Goal: Task Accomplishment & Management: Use online tool/utility

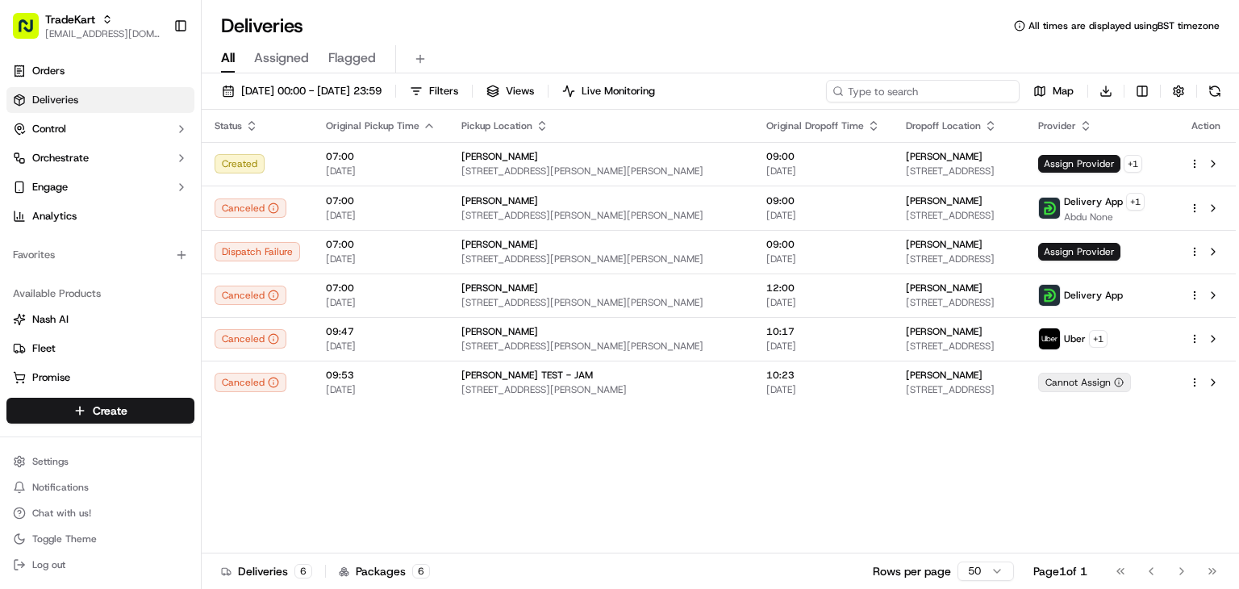
click at [917, 98] on input at bounding box center [923, 91] width 194 height 23
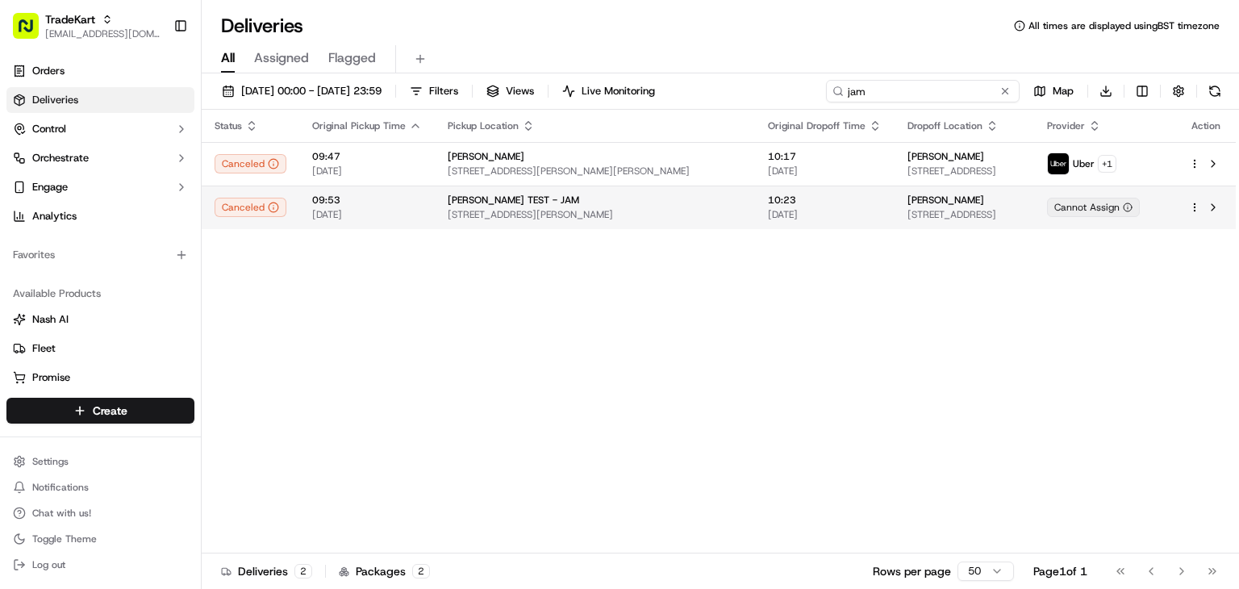
type input "jam"
click at [571, 213] on span "[STREET_ADDRESS][PERSON_NAME]" at bounding box center [595, 214] width 294 height 13
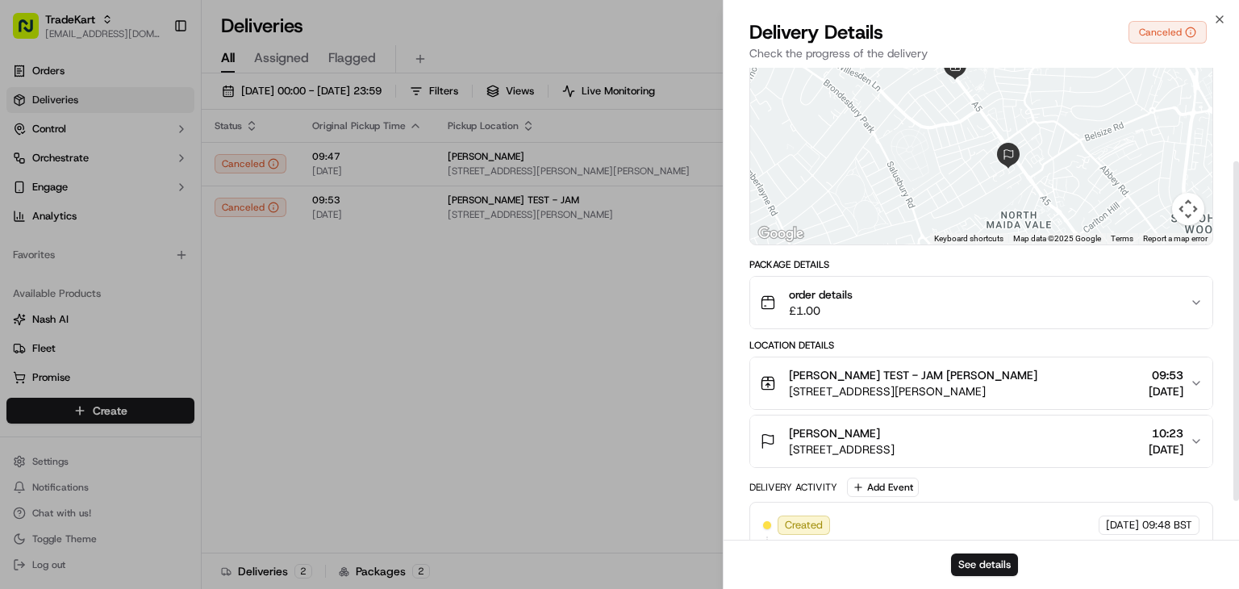
scroll to position [148, 0]
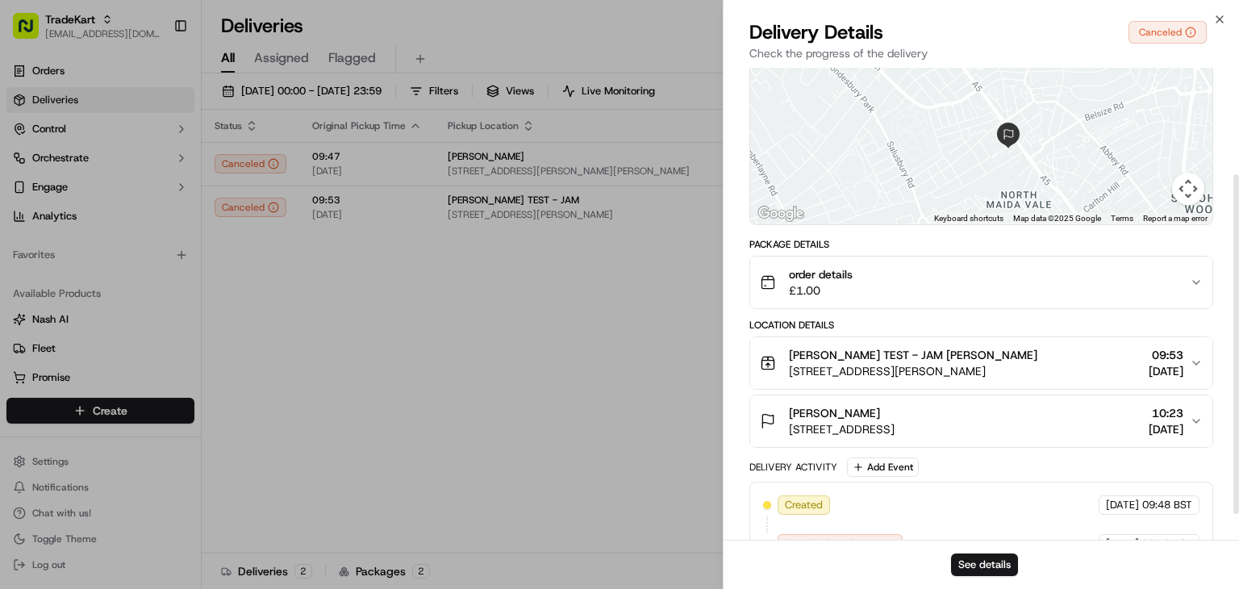
click at [978, 370] on span "[STREET_ADDRESS][PERSON_NAME]" at bounding box center [913, 371] width 248 height 16
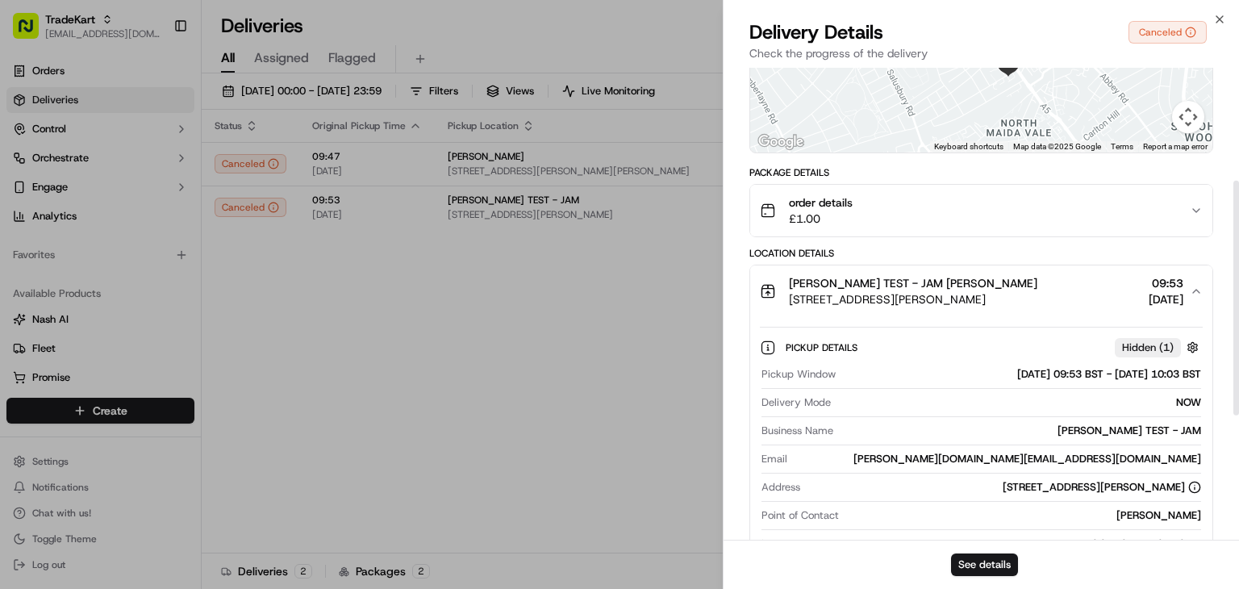
scroll to position [226, 0]
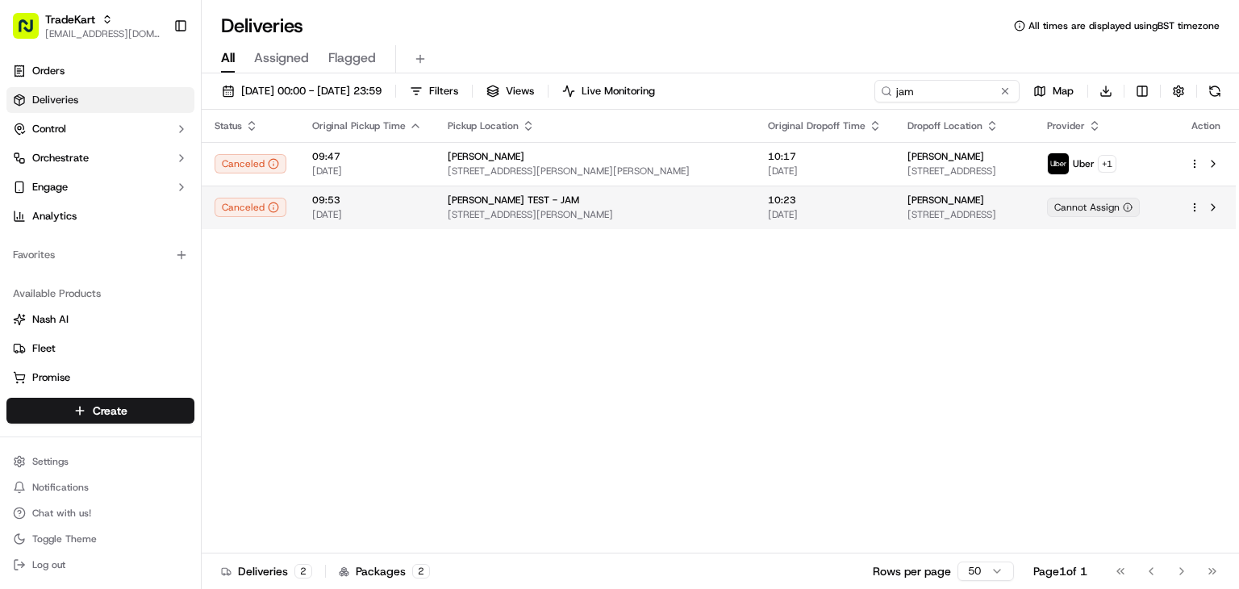
click at [1120, 205] on div "Cannot Assign" at bounding box center [1093, 207] width 93 height 19
click at [1099, 207] on div "Cannot Assign" at bounding box center [1093, 207] width 93 height 19
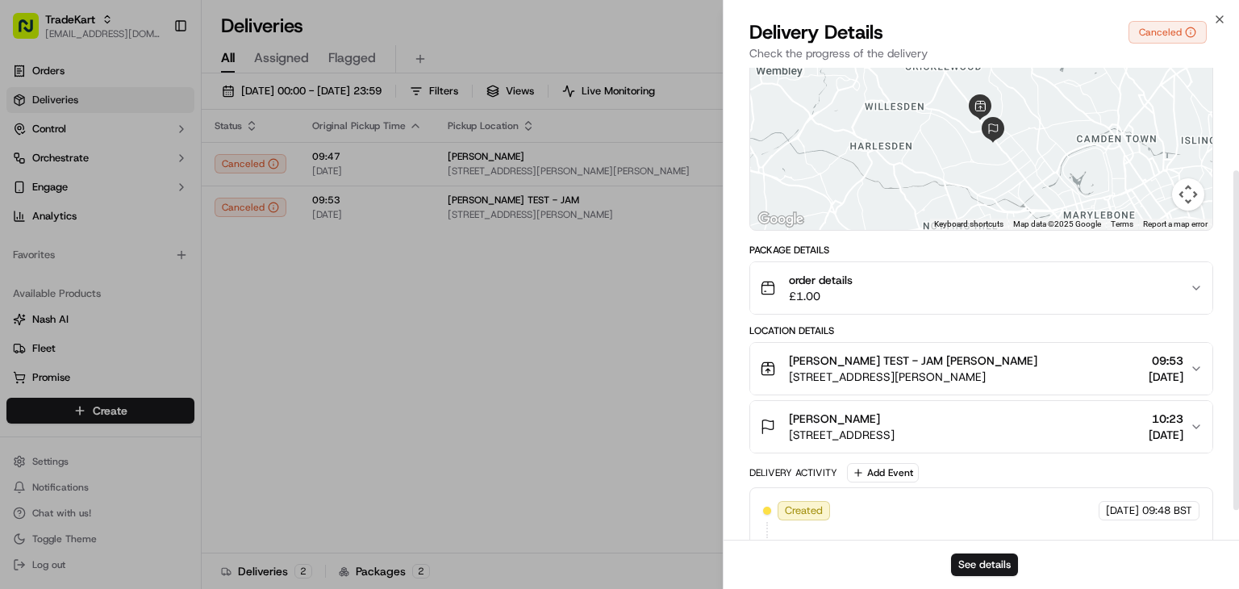
scroll to position [174, 0]
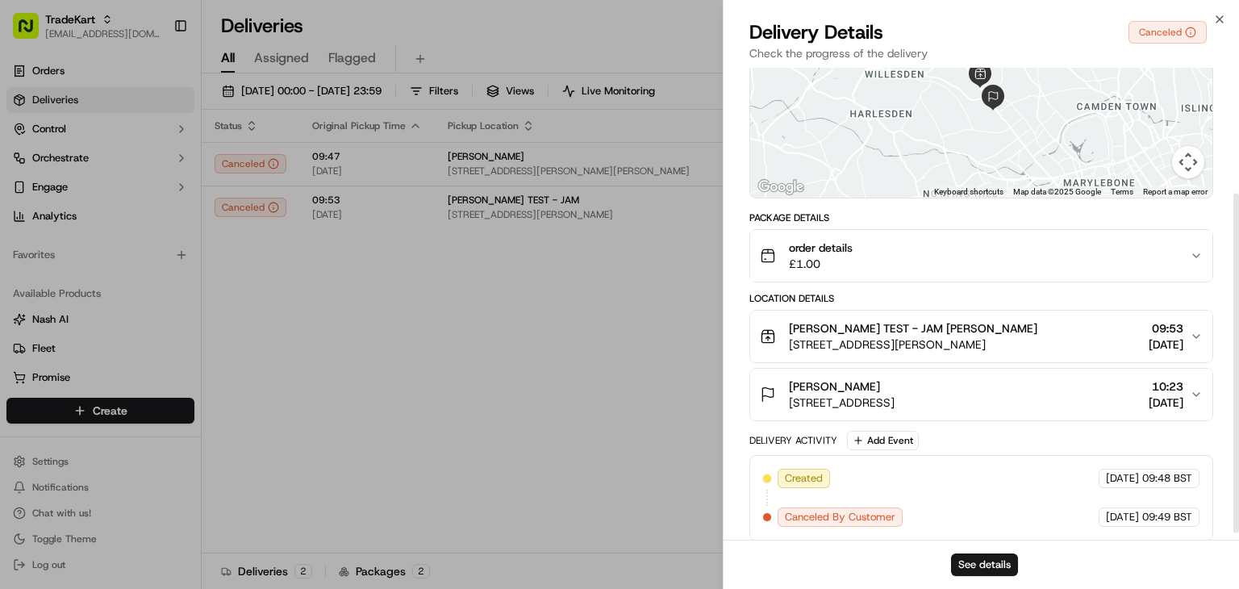
click at [925, 352] on button "NASH TEST - JAM MP Moran Kilburn 293-301 Kilburn High Rd, London NW6 7JR, UK 09…" at bounding box center [981, 337] width 462 height 52
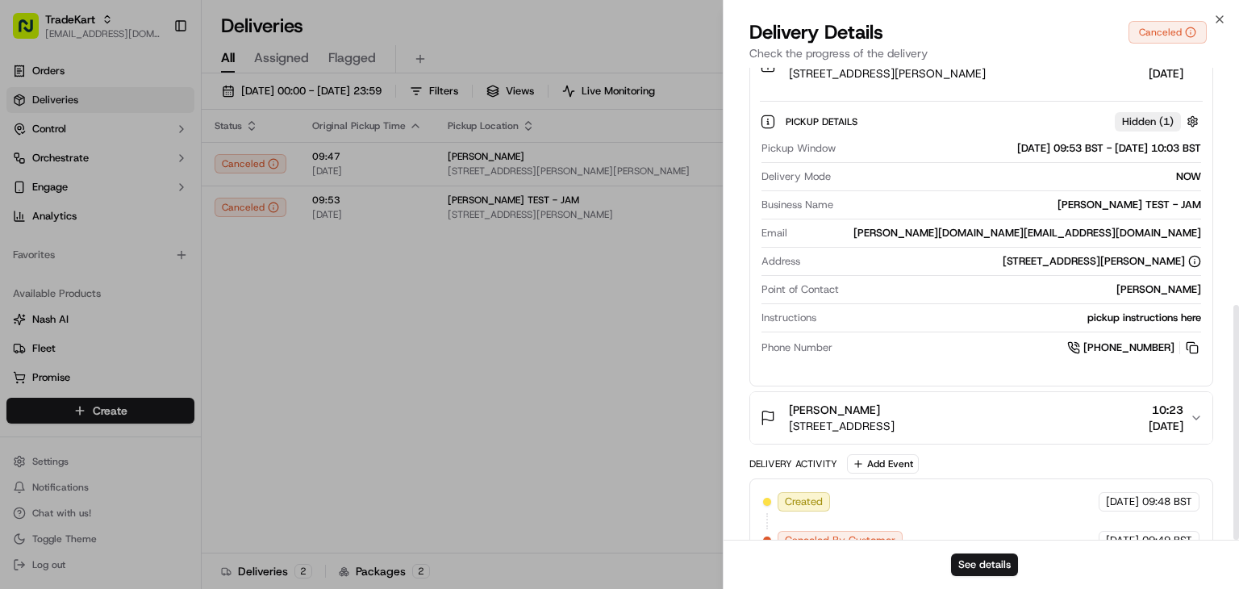
scroll to position [477, 0]
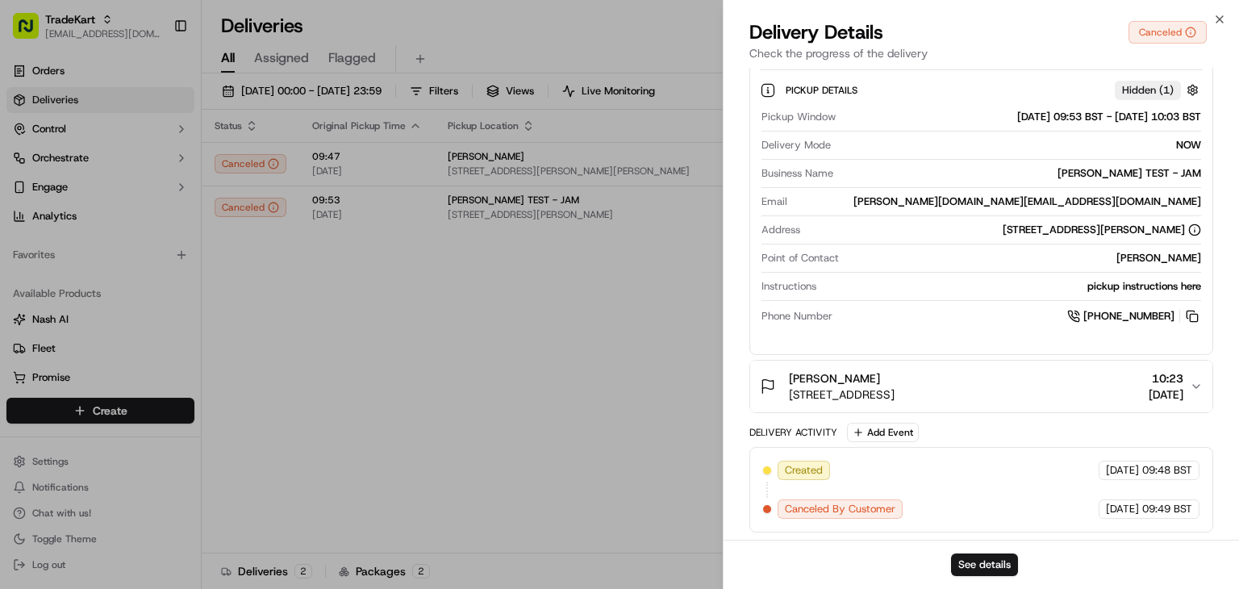
click at [815, 372] on span "[PERSON_NAME]" at bounding box center [834, 378] width 91 height 16
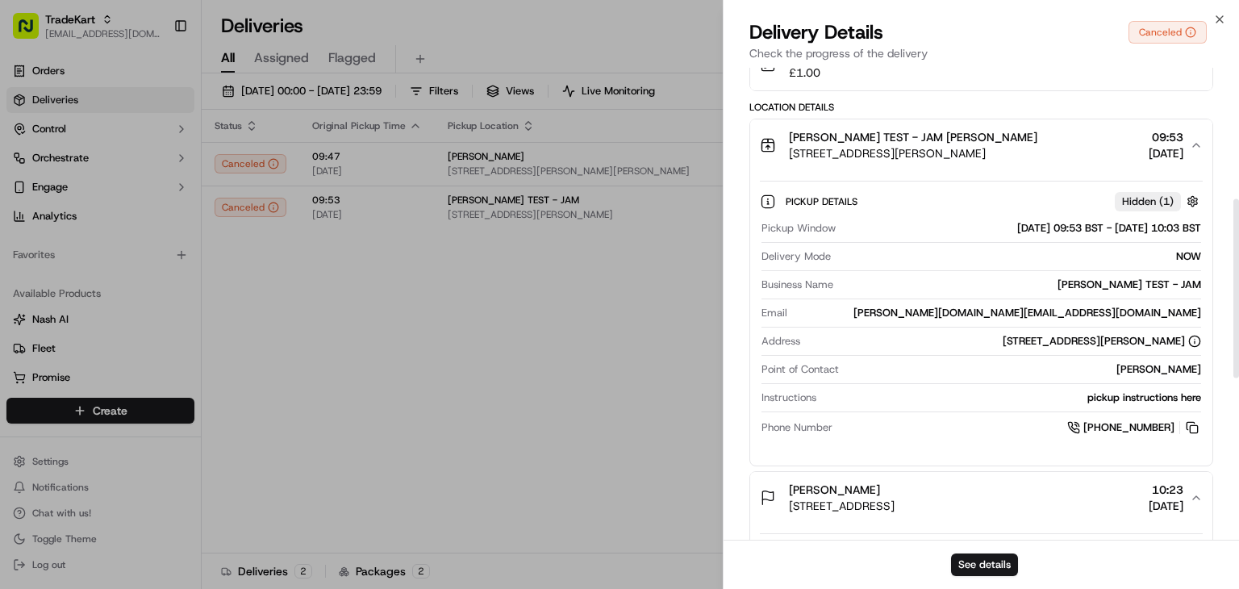
scroll to position [332, 0]
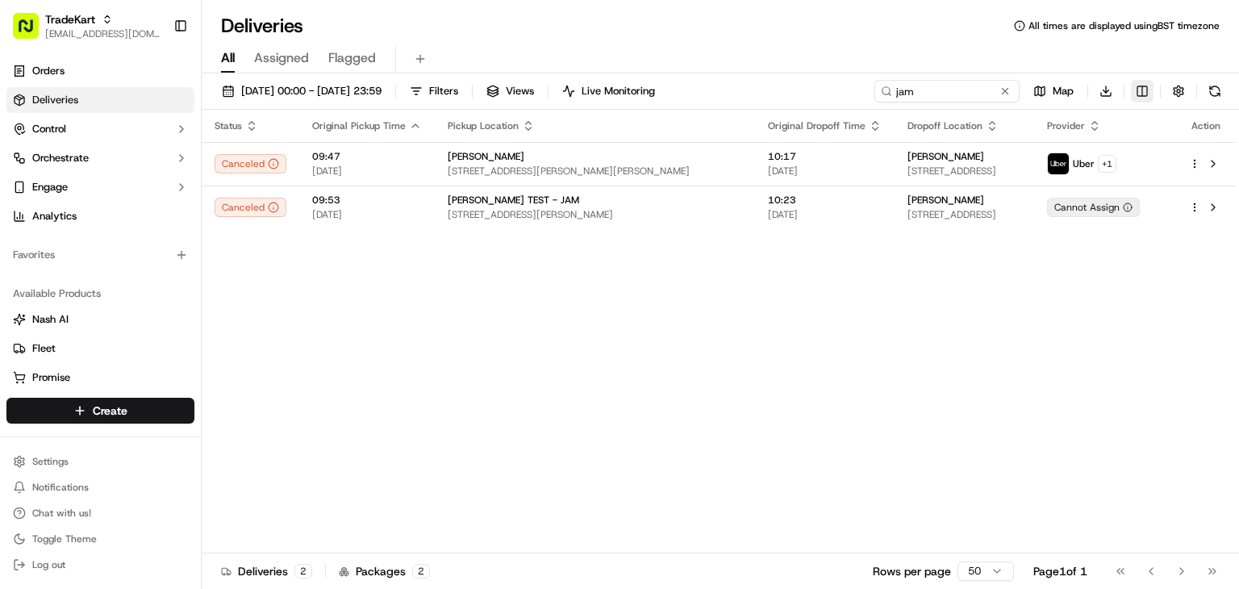
click at [1139, 90] on html "TradeKart joshdodd@tradekart.com Toggle Sidebar Orders Deliveries Control Orche…" at bounding box center [619, 294] width 1239 height 589
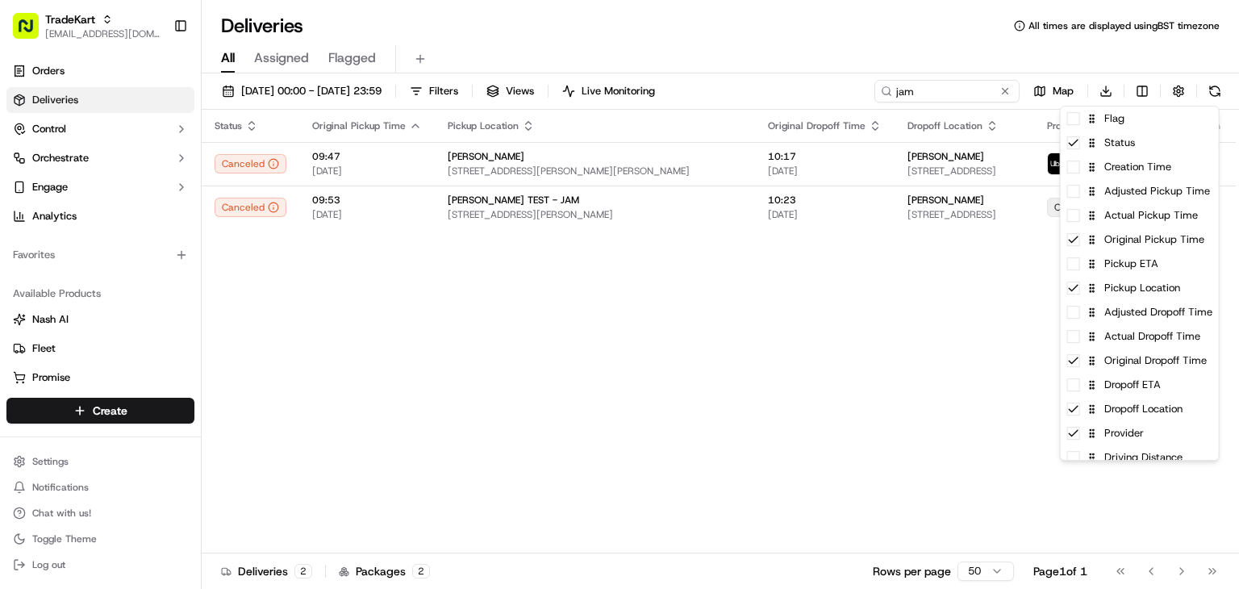
click at [826, 310] on html "TradeKart joshdodd@tradekart.com Toggle Sidebar Orders Deliveries Control Orche…" at bounding box center [619, 294] width 1239 height 589
click at [1145, 86] on html "TradeKart joshdodd@tradekart.com Toggle Sidebar Orders Deliveries Control Orche…" at bounding box center [619, 294] width 1239 height 589
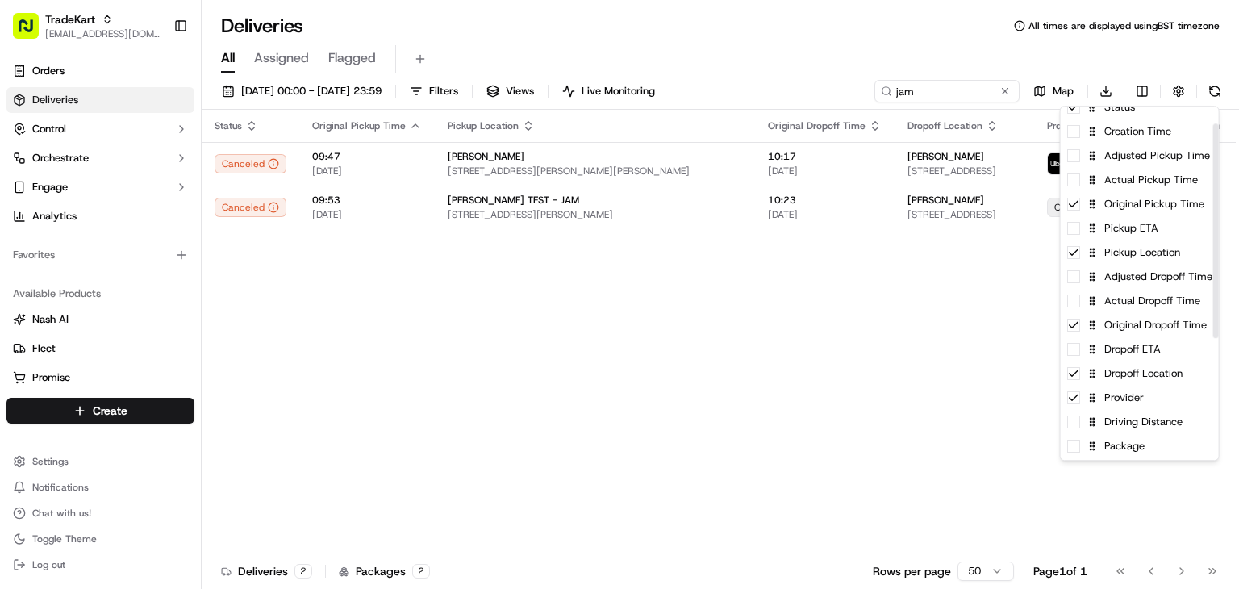
scroll to position [0, 0]
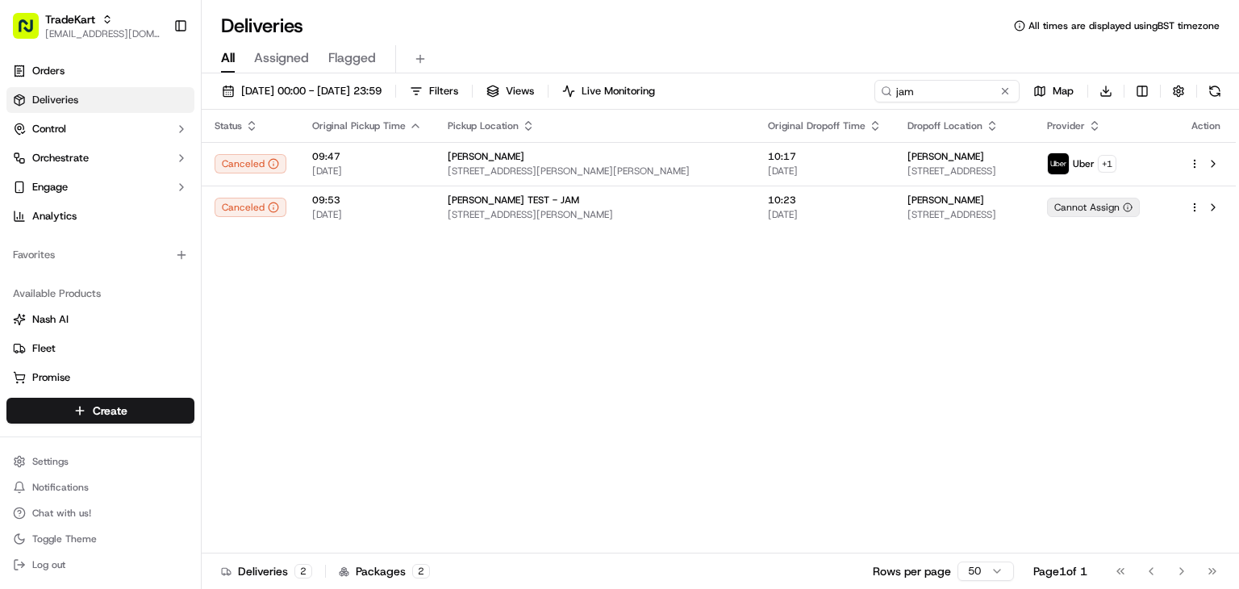
click at [904, 317] on html "TradeKart joshdodd@tradekart.com Toggle Sidebar Orders Deliveries Control Orche…" at bounding box center [619, 294] width 1239 height 589
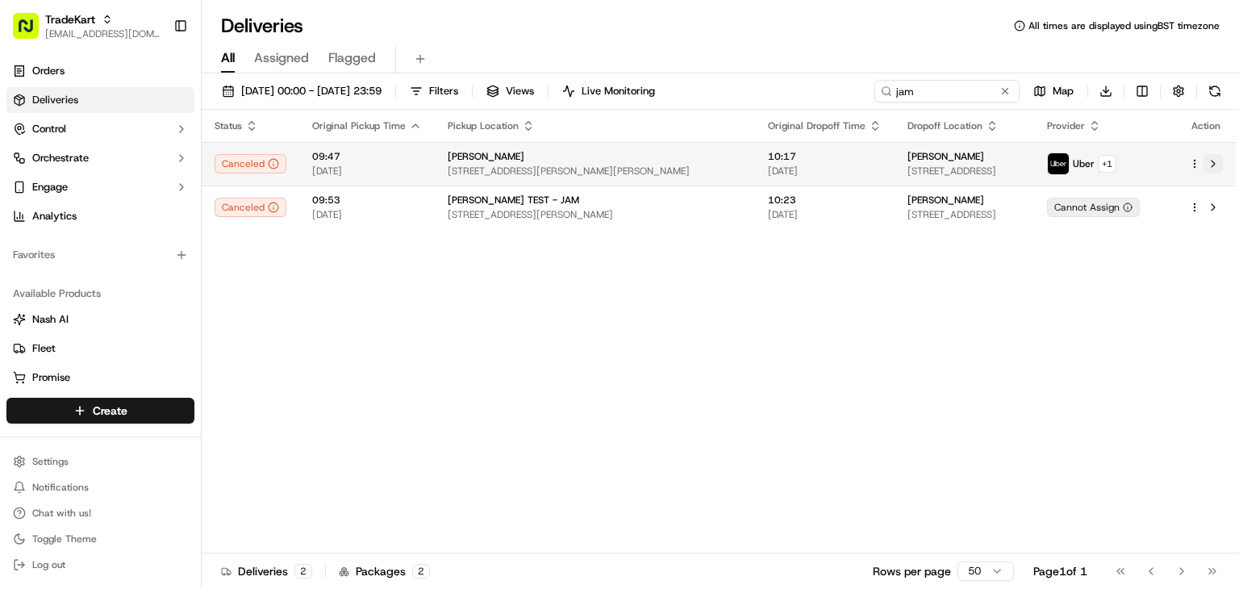
click at [1220, 159] on button at bounding box center [1212, 163] width 19 height 19
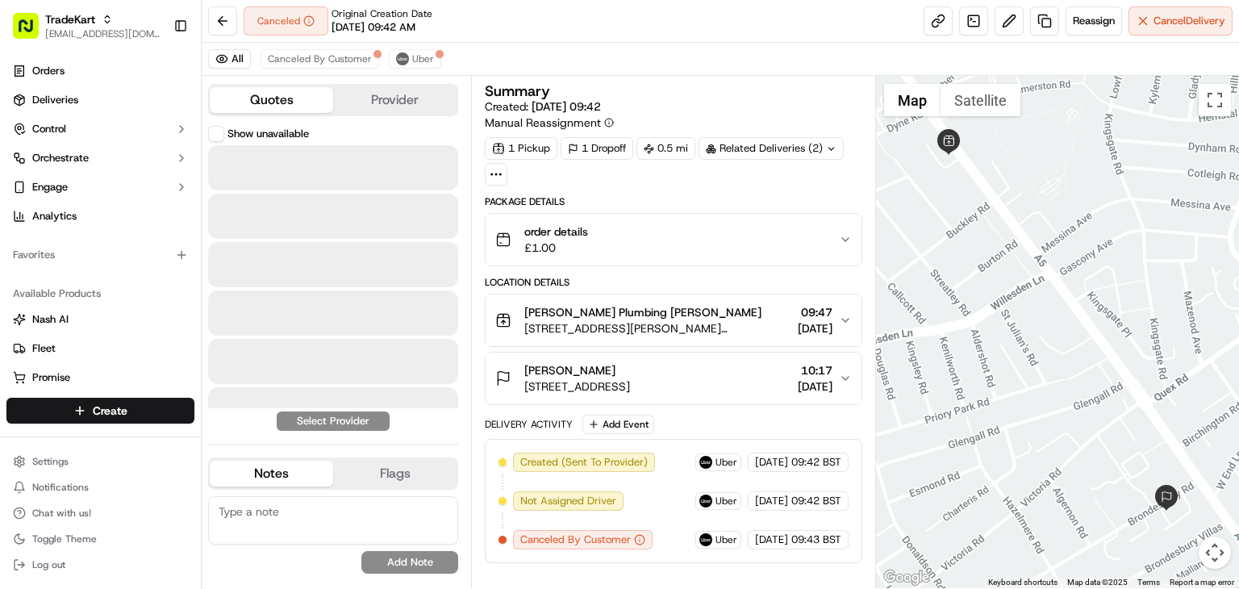
click at [307, 98] on button "Quotes" at bounding box center [271, 100] width 123 height 26
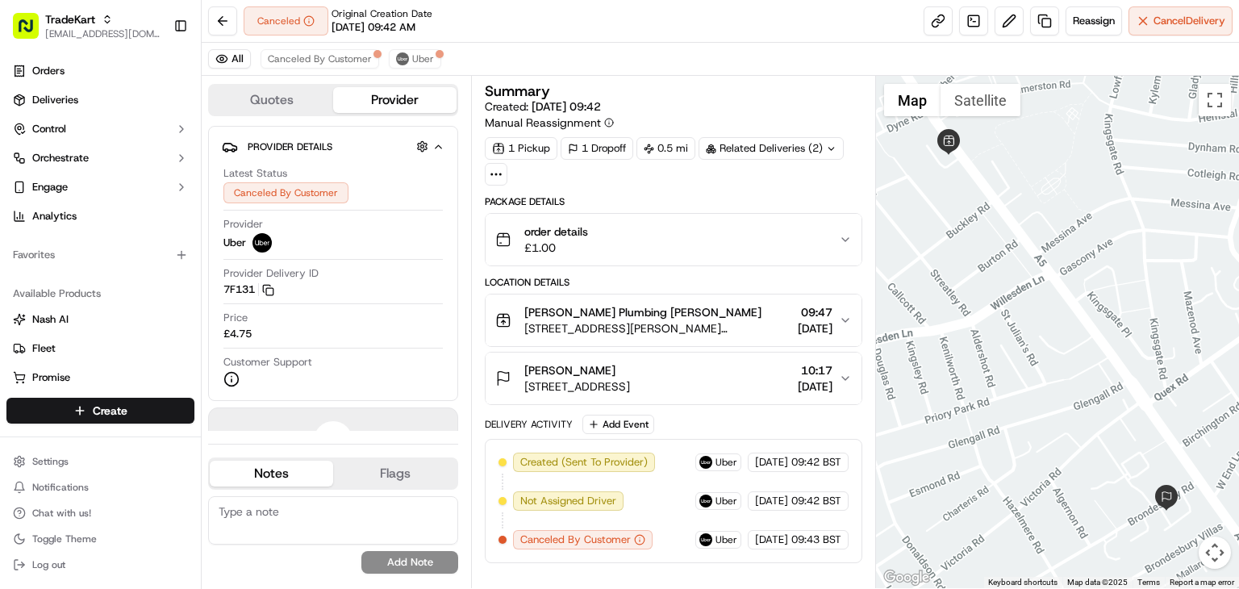
click at [365, 98] on button "Provider" at bounding box center [394, 100] width 123 height 26
